Goal: Information Seeking & Learning: Learn about a topic

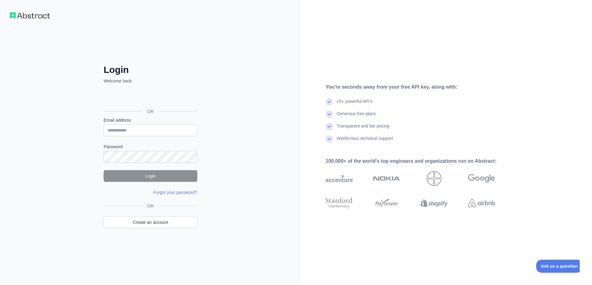
click at [162, 97] on div "Sign in with Google. Opens in new tab" at bounding box center [150, 98] width 93 height 14
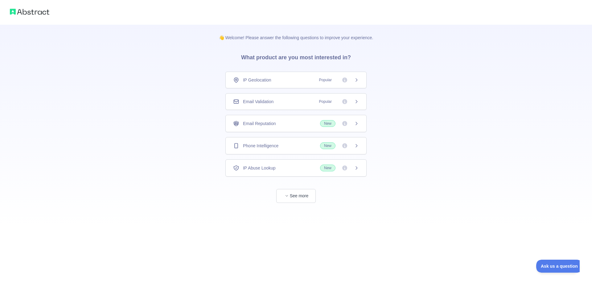
click at [359, 145] on icon at bounding box center [356, 145] width 5 height 5
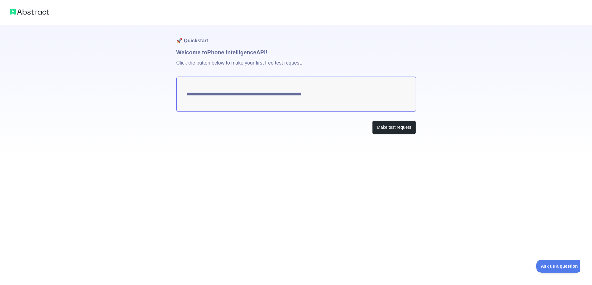
click at [318, 94] on textarea "**********" at bounding box center [296, 94] width 240 height 35
click at [400, 127] on button "Make test request" at bounding box center [394, 127] width 44 height 14
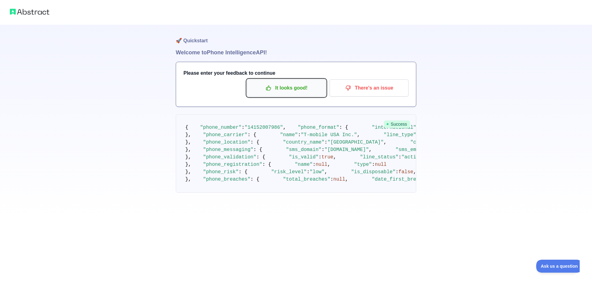
click at [294, 88] on p "It looks good!" at bounding box center [287, 88] width 70 height 10
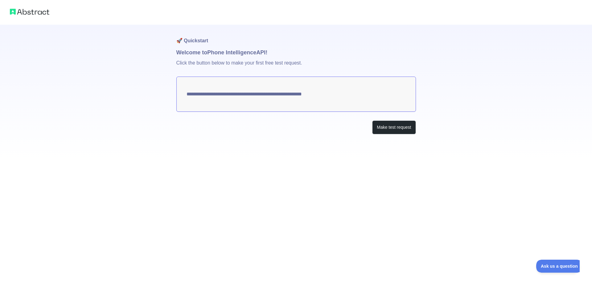
click at [211, 95] on textarea "**********" at bounding box center [296, 94] width 240 height 35
click at [380, 122] on button "Make test request" at bounding box center [394, 127] width 44 height 14
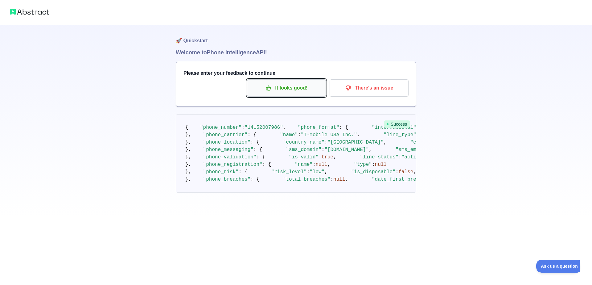
click at [279, 90] on p "It looks good!" at bounding box center [287, 88] width 70 height 10
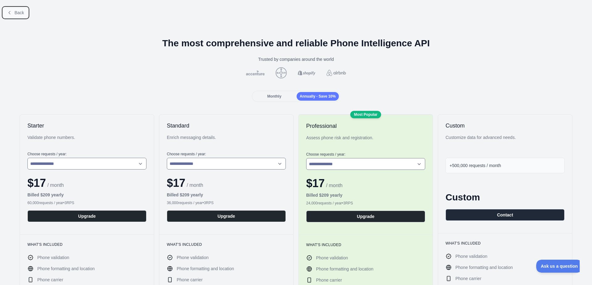
click at [12, 11] on button "Back" at bounding box center [15, 12] width 25 height 10
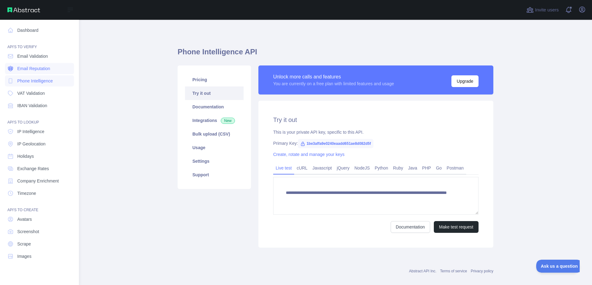
click at [31, 68] on span "Email Reputation" at bounding box center [33, 68] width 33 height 6
type textarea "**********"
click at [31, 59] on link "Email Validation" at bounding box center [39, 56] width 69 height 11
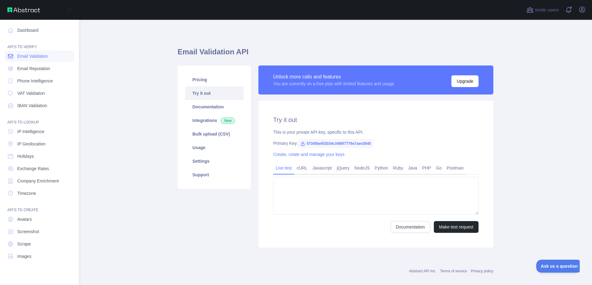
type textarea "**********"
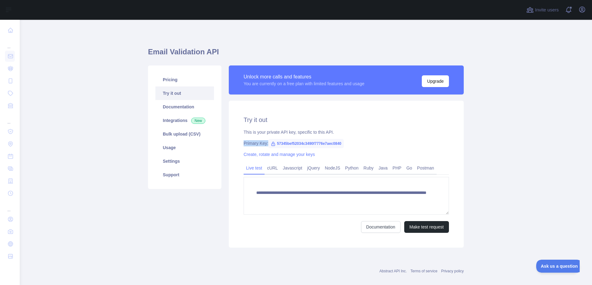
drag, startPoint x: 276, startPoint y: 142, endPoint x: 345, endPoint y: 139, distance: 69.1
click at [345, 139] on div "**********" at bounding box center [346, 174] width 235 height 147
click at [342, 140] on span "57345bef52034c3490f7776e7aec0840" at bounding box center [306, 143] width 76 height 9
drag, startPoint x: 344, startPoint y: 143, endPoint x: 271, endPoint y: 142, distance: 73.1
click at [271, 142] on span "57345bef52034c3490f7776e7aec0840" at bounding box center [306, 143] width 76 height 9
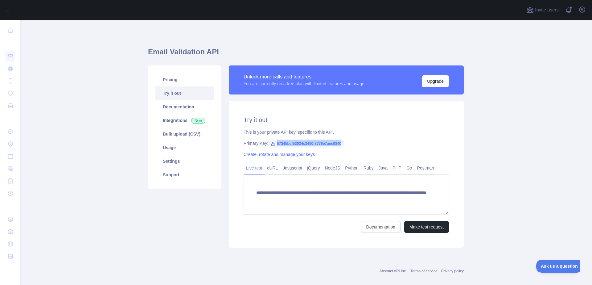
copy span "57345bef52034c3490f7776e7aec0840"
click at [172, 106] on link "Documentation" at bounding box center [185, 107] width 59 height 14
click at [173, 134] on link "Bulk upload (CSV)" at bounding box center [185, 134] width 59 height 14
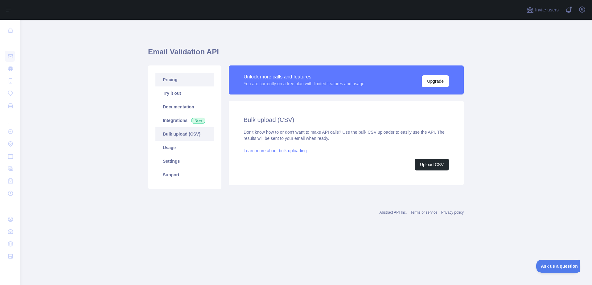
click at [170, 78] on link "Pricing" at bounding box center [185, 80] width 59 height 14
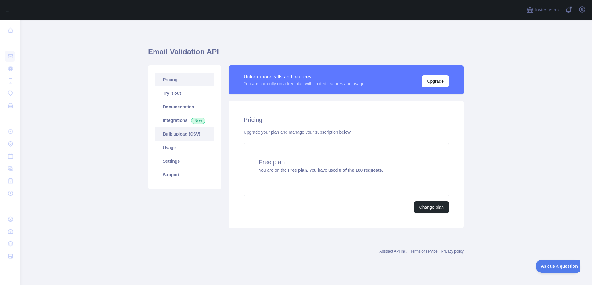
click at [172, 137] on link "Bulk upload (CSV)" at bounding box center [185, 134] width 59 height 14
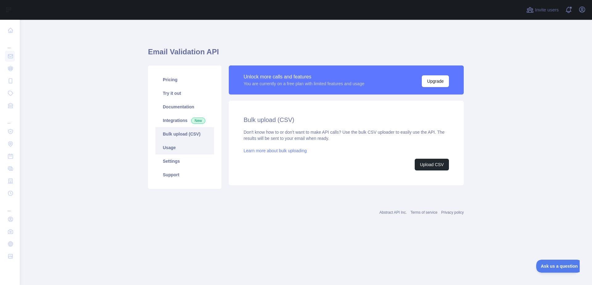
click at [169, 149] on link "Usage" at bounding box center [185, 148] width 59 height 14
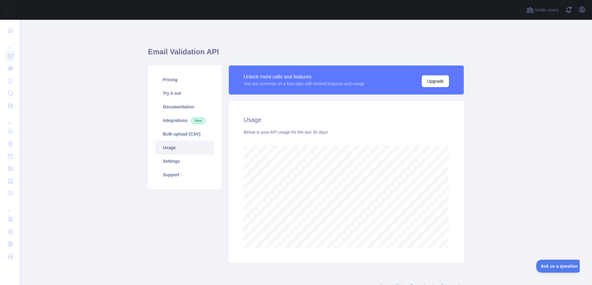
scroll to position [265, 573]
click at [173, 153] on link "Usage" at bounding box center [185, 148] width 59 height 14
click at [173, 164] on link "Settings" at bounding box center [185, 161] width 59 height 14
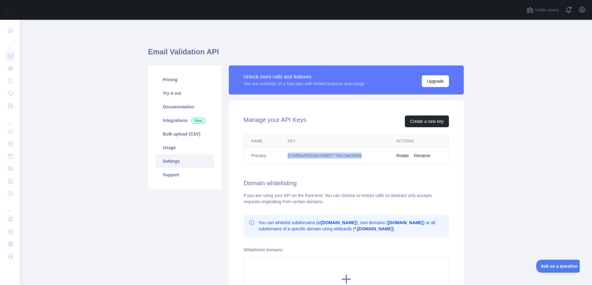
drag, startPoint x: 303, startPoint y: 155, endPoint x: 387, endPoint y: 153, distance: 84.6
click at [387, 153] on td "57345bef52034c3490f7776e7aec0840" at bounding box center [334, 155] width 109 height 16
drag, startPoint x: 176, startPoint y: 93, endPoint x: 191, endPoint y: 100, distance: 15.9
click at [176, 93] on link "Try it out" at bounding box center [185, 93] width 59 height 14
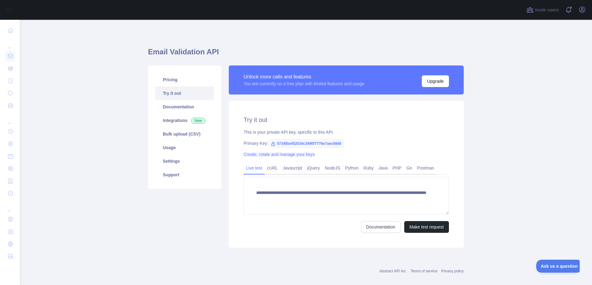
click at [288, 155] on link "Create, rotate and manage your keys" at bounding box center [279, 154] width 71 height 5
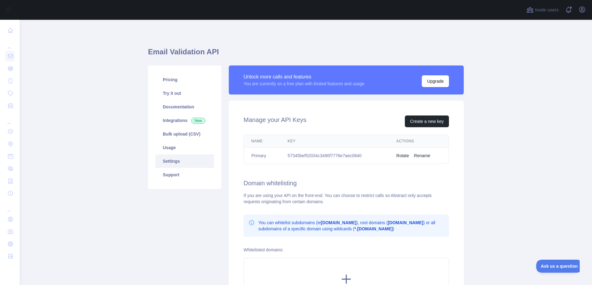
click at [402, 155] on button "Rotate" at bounding box center [402, 155] width 13 height 6
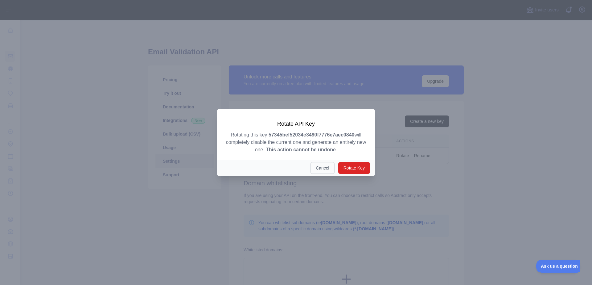
click at [325, 167] on button "Cancel" at bounding box center [323, 168] width 24 height 12
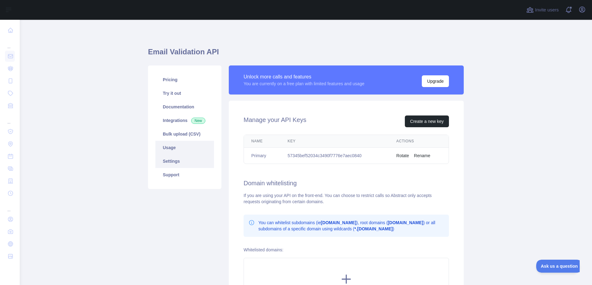
click at [173, 147] on link "Usage" at bounding box center [185, 148] width 59 height 14
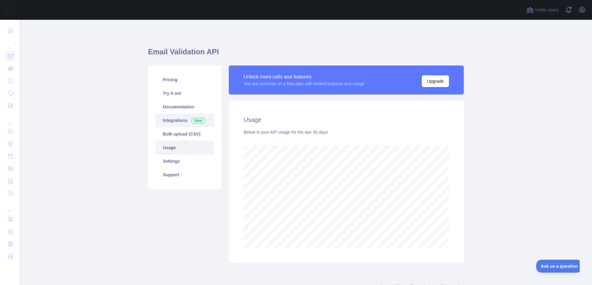
scroll to position [265, 573]
click at [175, 107] on link "Documentation" at bounding box center [185, 107] width 59 height 14
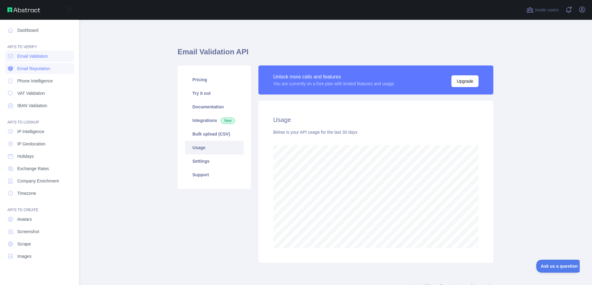
scroll to position [308289, 308040]
click at [39, 83] on span "Phone Intelligence" at bounding box center [34, 81] width 35 height 6
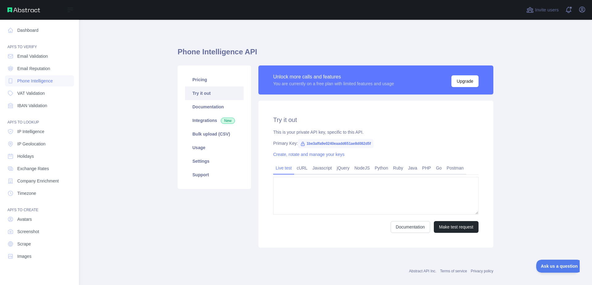
type textarea "**********"
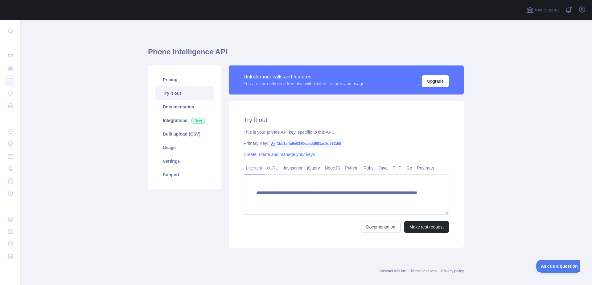
click at [272, 143] on icon at bounding box center [273, 144] width 3 height 4
drag, startPoint x: 276, startPoint y: 142, endPoint x: 346, endPoint y: 145, distance: 70.7
click at [346, 145] on div "Primary Key: 1be3affa9e0240eaadd651ae8d082d5f" at bounding box center [346, 143] width 205 height 6
copy span "1be3affa9e0240eaadd651ae8d082d5f"
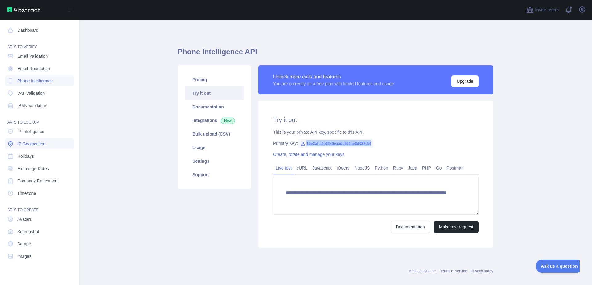
click at [32, 145] on span "IP Geolocation" at bounding box center [31, 144] width 28 height 6
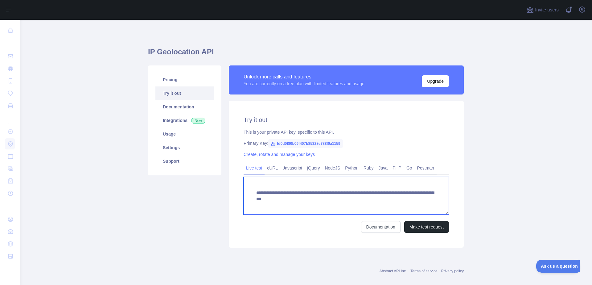
click at [255, 197] on textarea "**********" at bounding box center [346, 196] width 205 height 38
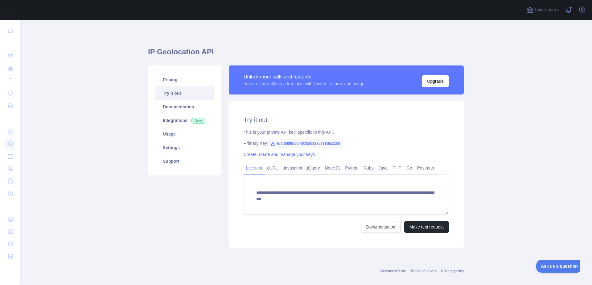
click at [281, 146] on span "fd0d0f80b06f407b85328e788f0a1159" at bounding box center [305, 143] width 74 height 9
click at [281, 142] on span "fd0d0f80b06f407b85328e788f0a1159" at bounding box center [305, 143] width 74 height 9
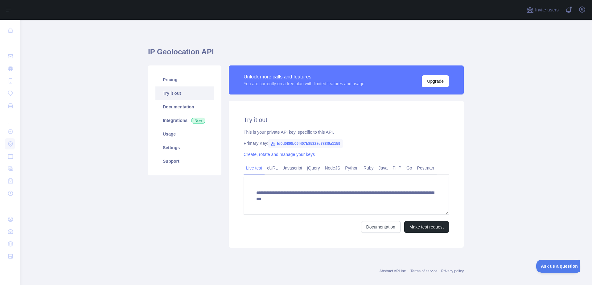
click at [281, 142] on span "fd0d0f80b06f407b85328e788f0a1159" at bounding box center [305, 143] width 74 height 9
click at [281, 141] on span "fd0d0f80b06f407b85328e788f0a1159" at bounding box center [305, 143] width 74 height 9
copy span "fd0d0f80b06f407b85328e788f0a1159"
